Goal: Information Seeking & Learning: Learn about a topic

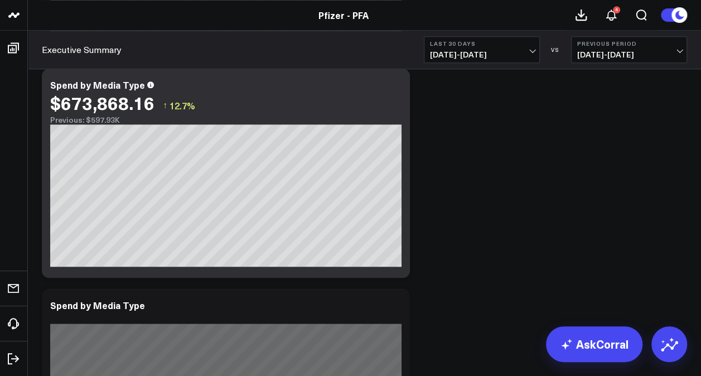
scroll to position [635, 0]
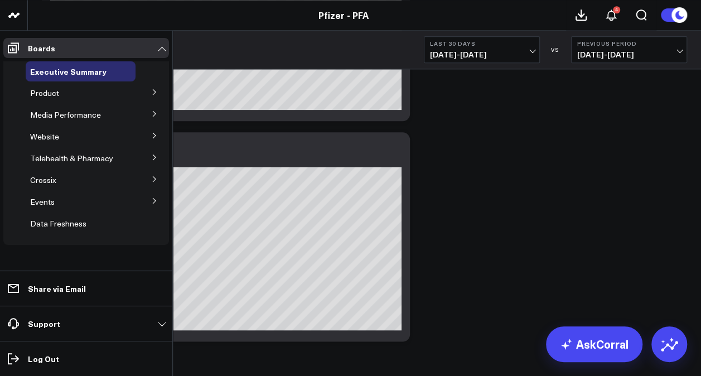
click at [159, 90] on button at bounding box center [154, 91] width 29 height 17
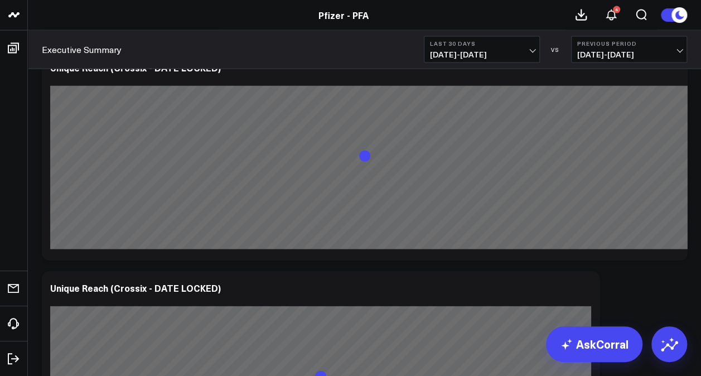
scroll to position [0, 0]
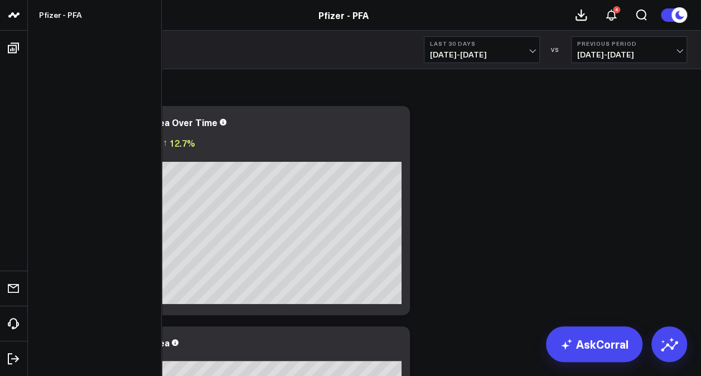
click at [17, 18] on icon at bounding box center [13, 14] width 13 height 13
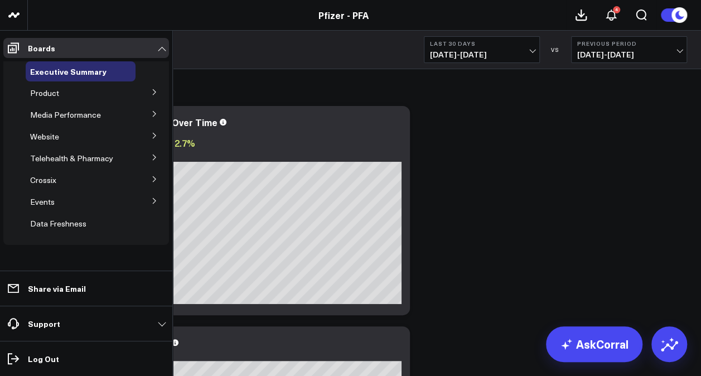
click at [154, 90] on icon at bounding box center [154, 92] width 7 height 7
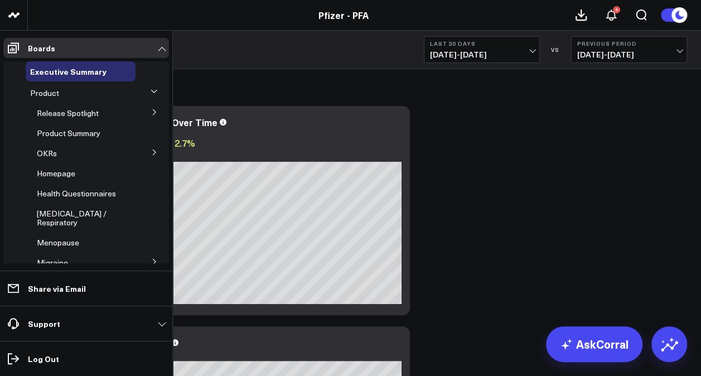
click at [151, 152] on icon at bounding box center [154, 152] width 7 height 7
click at [148, 108] on button at bounding box center [154, 111] width 29 height 17
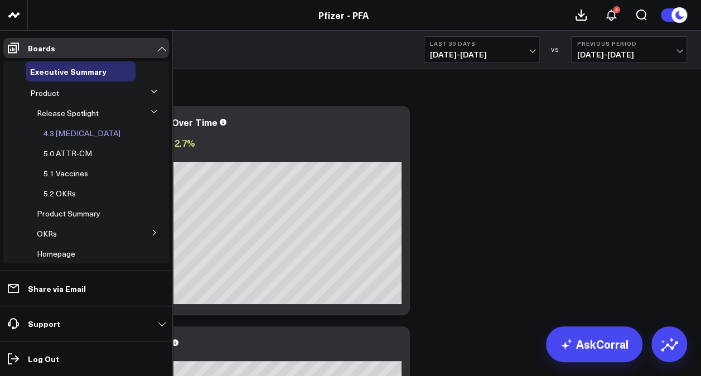
click at [71, 130] on span "4.3 [MEDICAL_DATA]" at bounding box center [81, 133] width 77 height 11
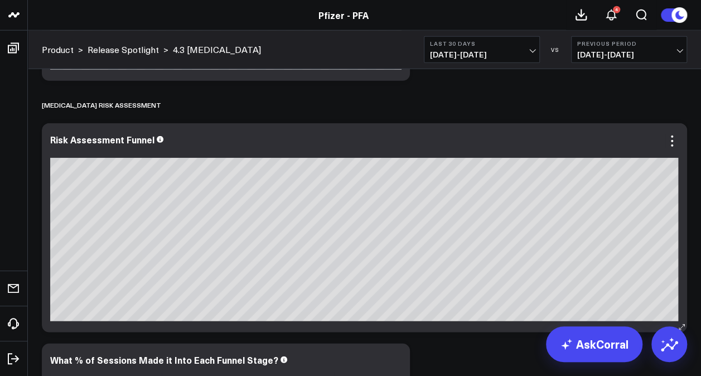
scroll to position [5667, 0]
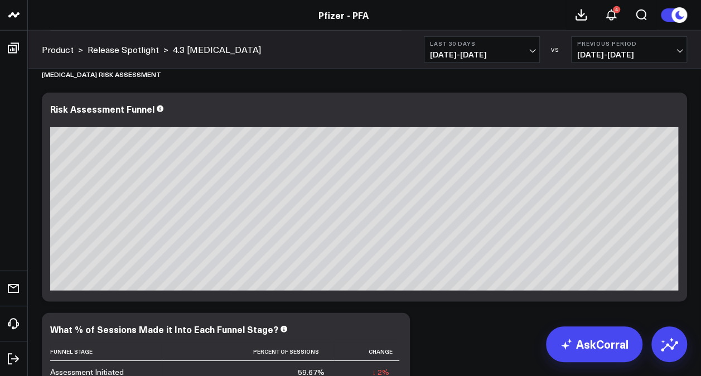
click at [532, 45] on b "Last 30 Days" at bounding box center [482, 43] width 104 height 7
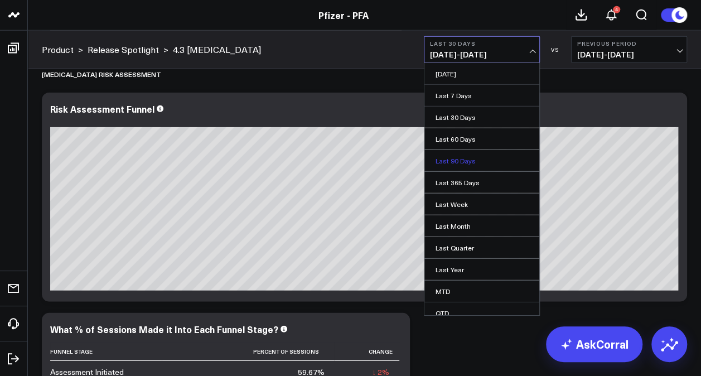
click at [478, 160] on link "Last 90 Days" at bounding box center [481, 160] width 115 height 21
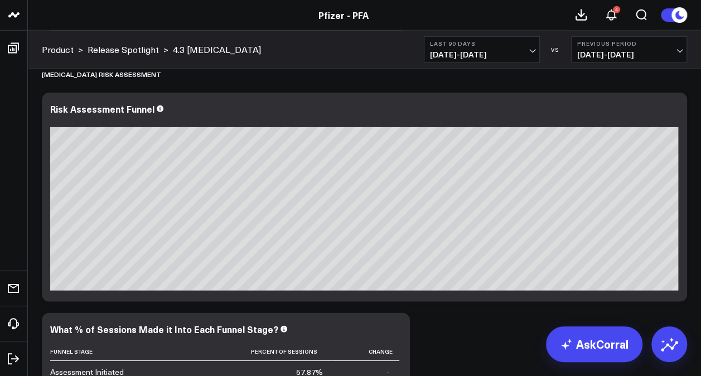
click at [671, 51] on span "[DATE] - [DATE]" at bounding box center [629, 54] width 104 height 9
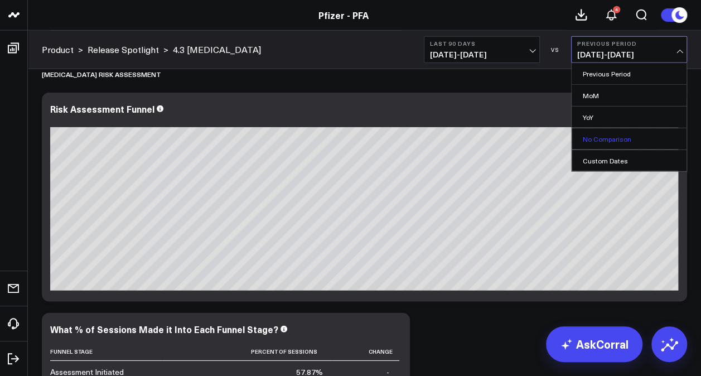
click at [613, 143] on link "No Comparison" at bounding box center [629, 138] width 115 height 21
